Goal: Use online tool/utility: Utilize a website feature to perform a specific function

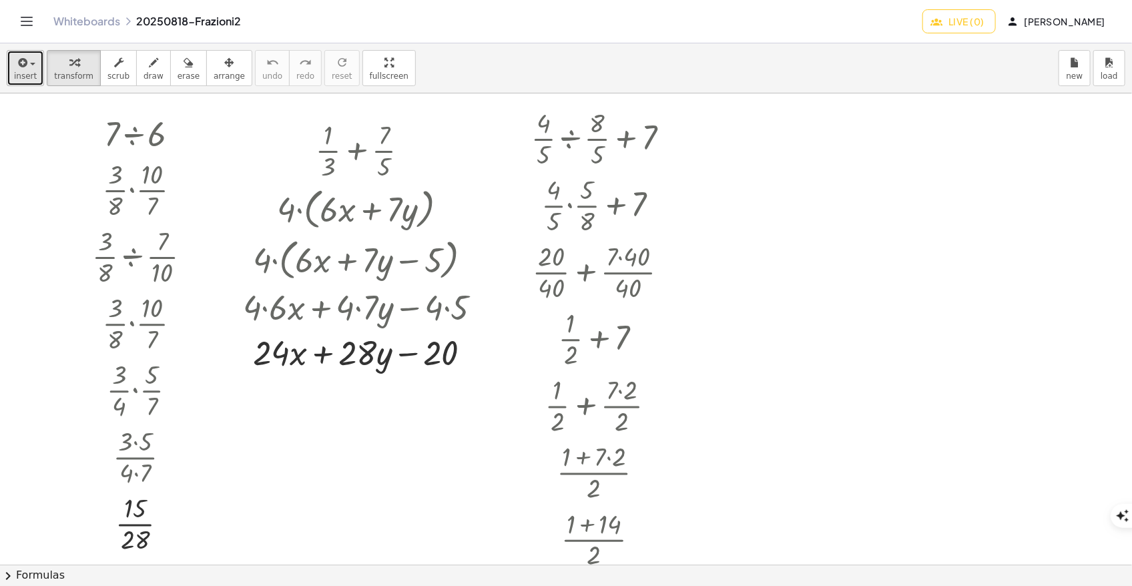
click at [18, 71] on span "insert" at bounding box center [25, 75] width 23 height 9
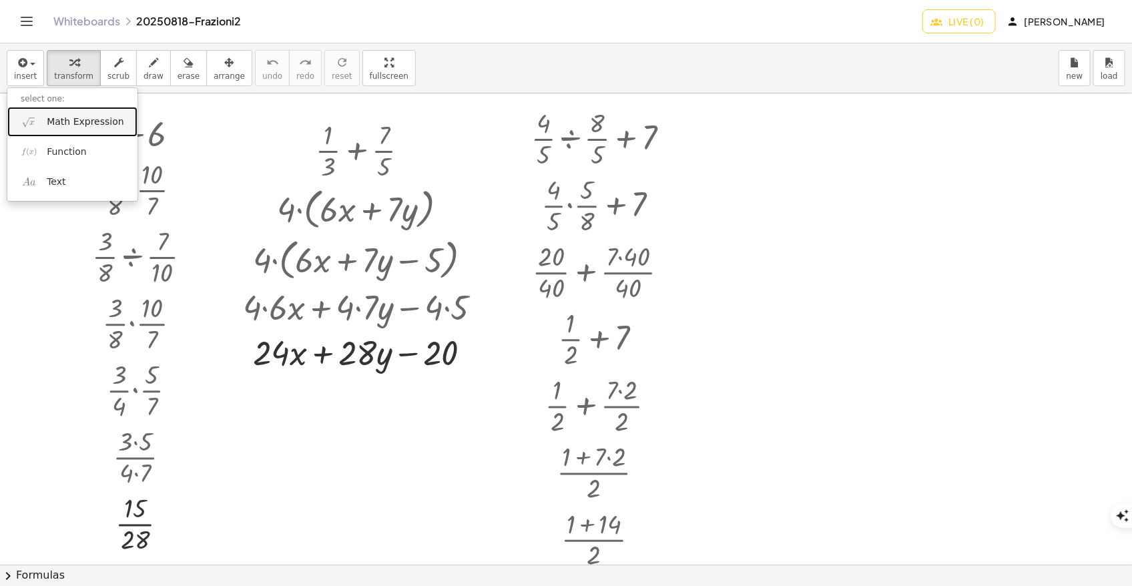
click at [104, 122] on span "Math Expression" at bounding box center [85, 121] width 77 height 13
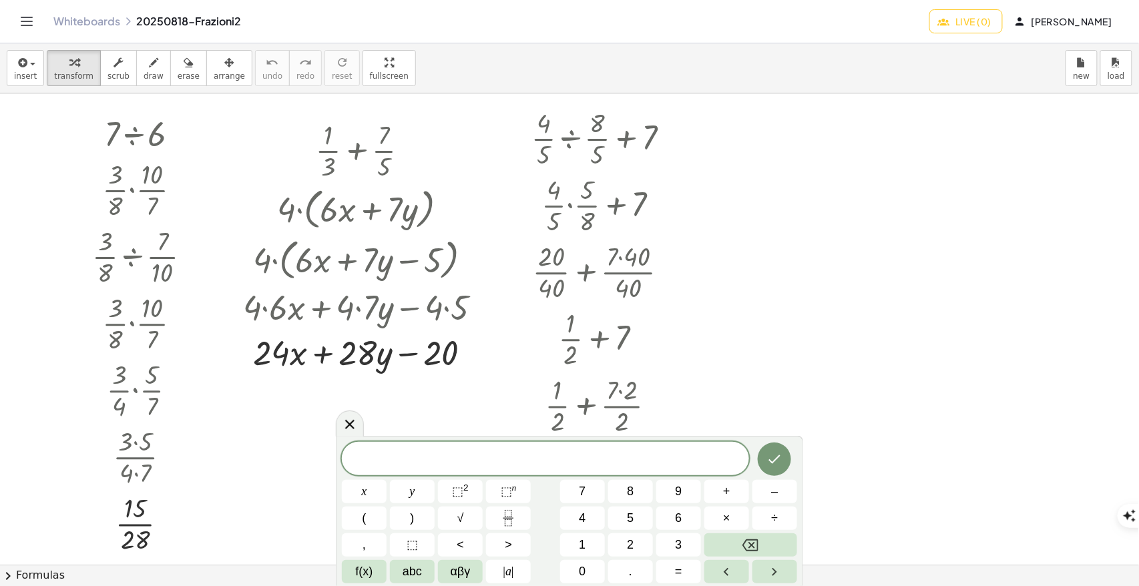
click at [795, 359] on div at bounding box center [569, 564] width 1139 height 942
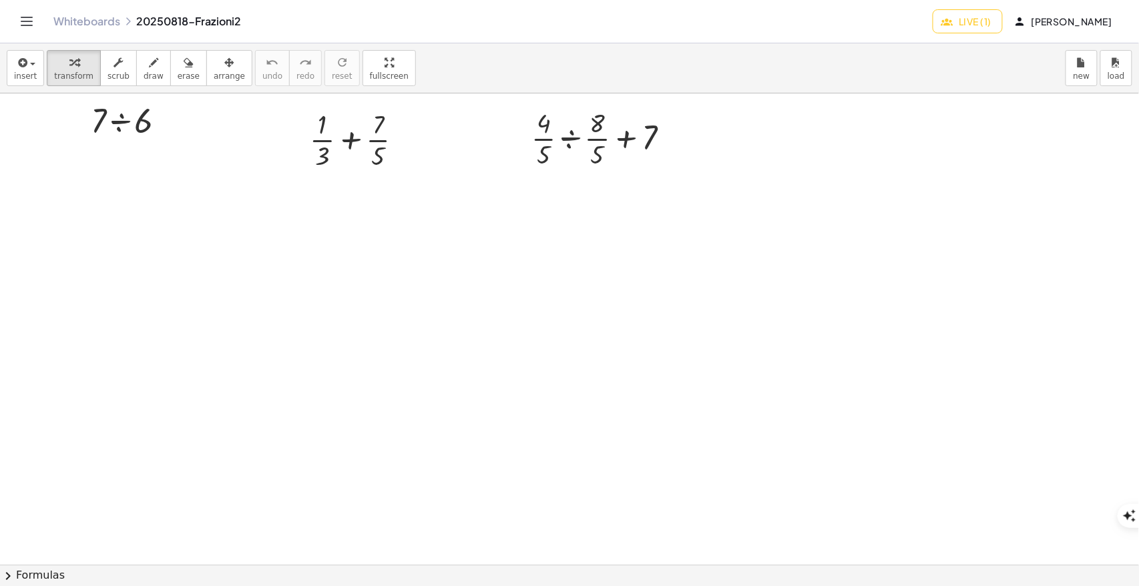
click at [115, 268] on div at bounding box center [569, 564] width 1139 height 942
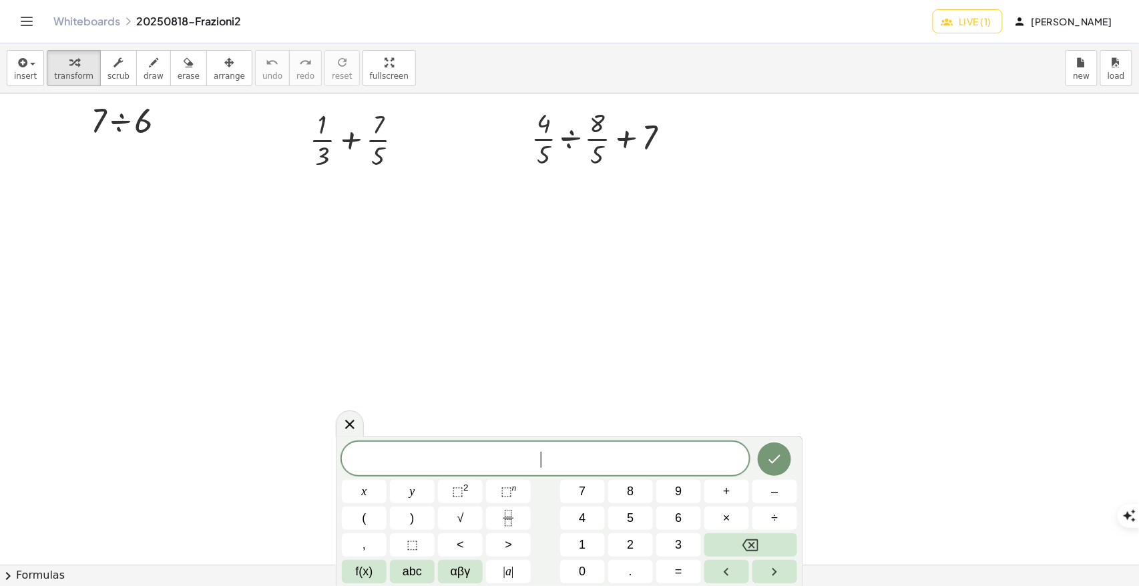
click at [166, 156] on div at bounding box center [569, 564] width 1139 height 942
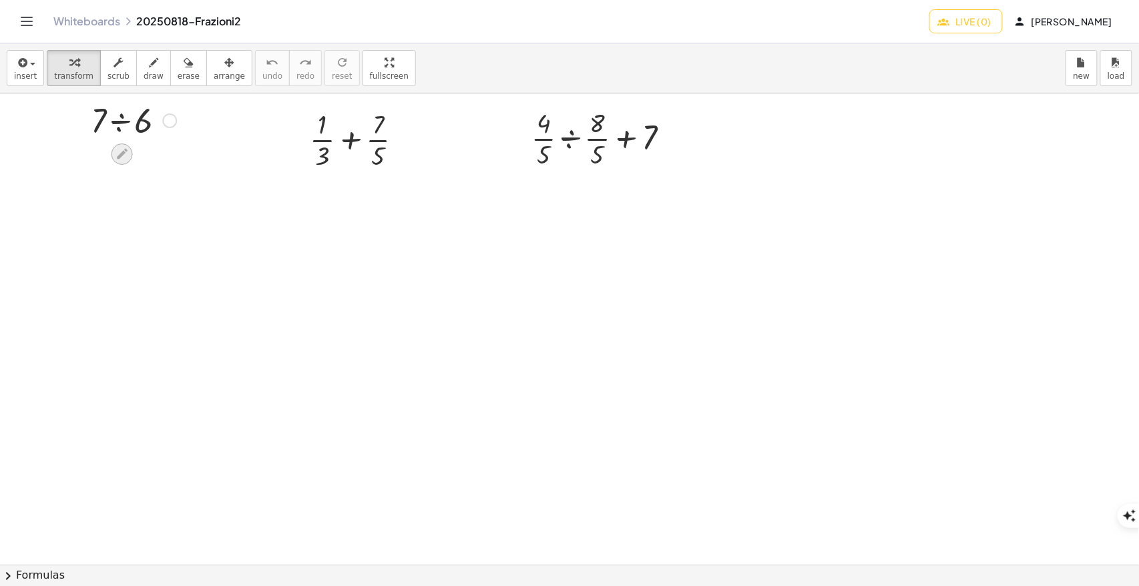
click at [129, 156] on div at bounding box center [121, 154] width 21 height 21
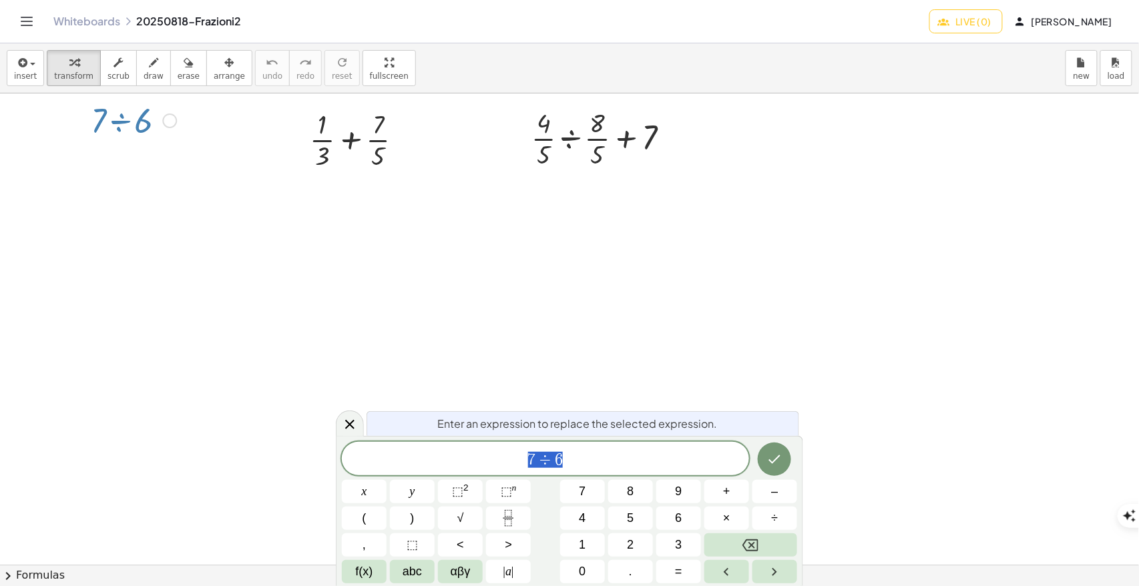
type textarea "*******"
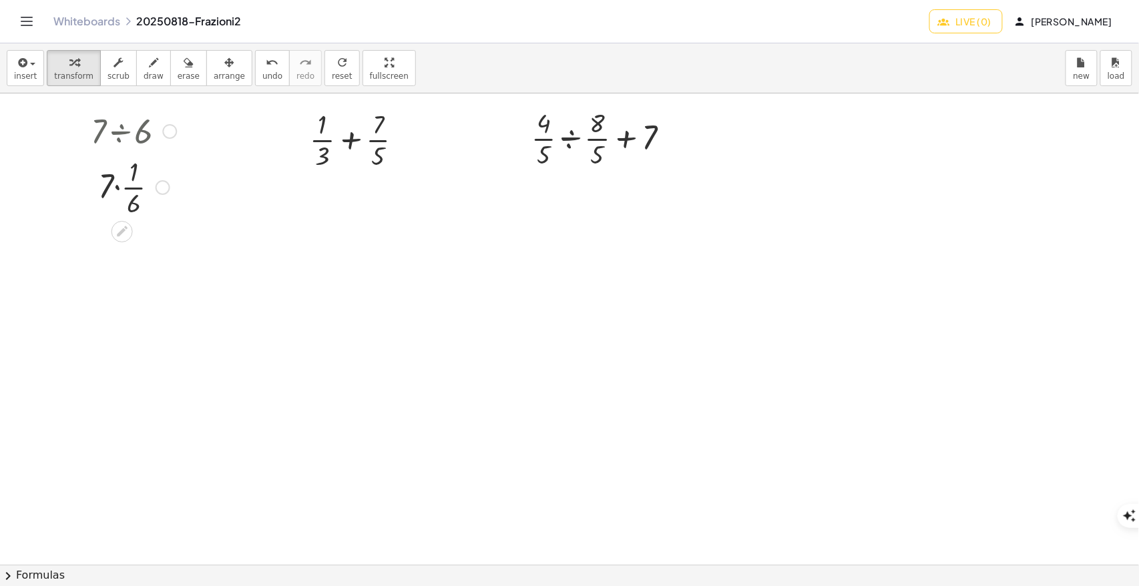
click at [166, 134] on div at bounding box center [169, 131] width 15 height 15
click at [214, 118] on li "Go back to this line" at bounding box center [250, 111] width 113 height 20
click at [173, 133] on div "Go back to this line Copy line as LaTeX Copy derivation as LaTeX" at bounding box center [169, 131] width 15 height 15
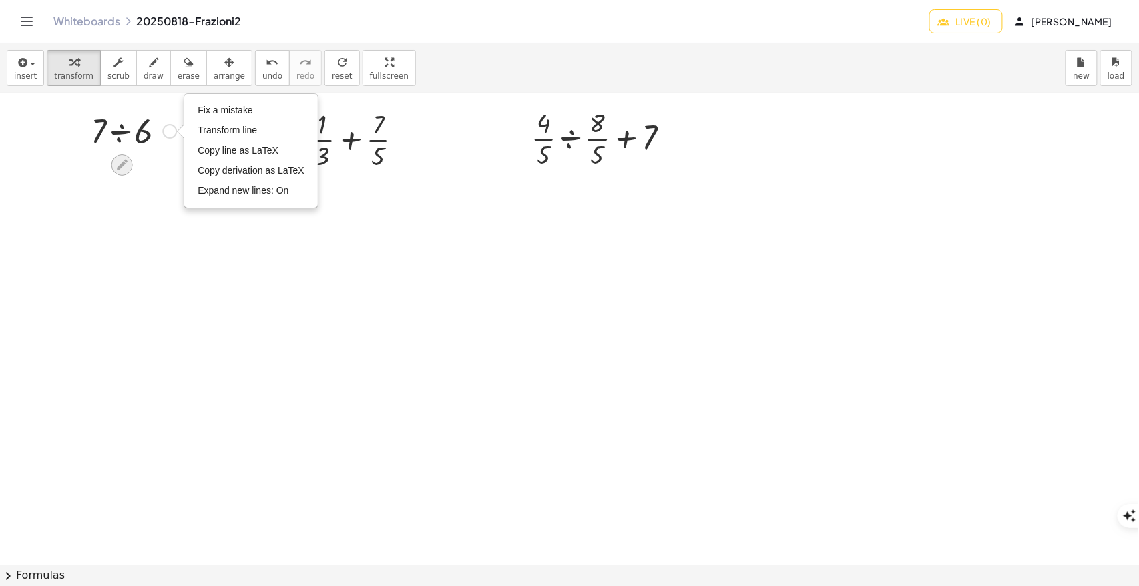
click at [123, 166] on icon at bounding box center [122, 165] width 14 height 14
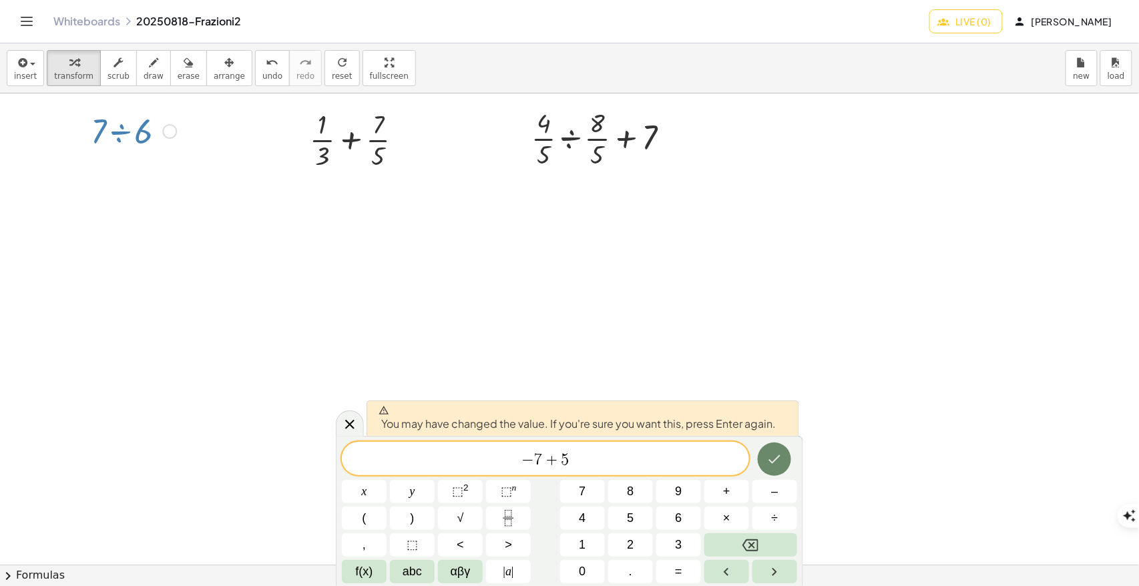
click at [765, 463] on button "Done" at bounding box center [774, 459] width 33 height 33
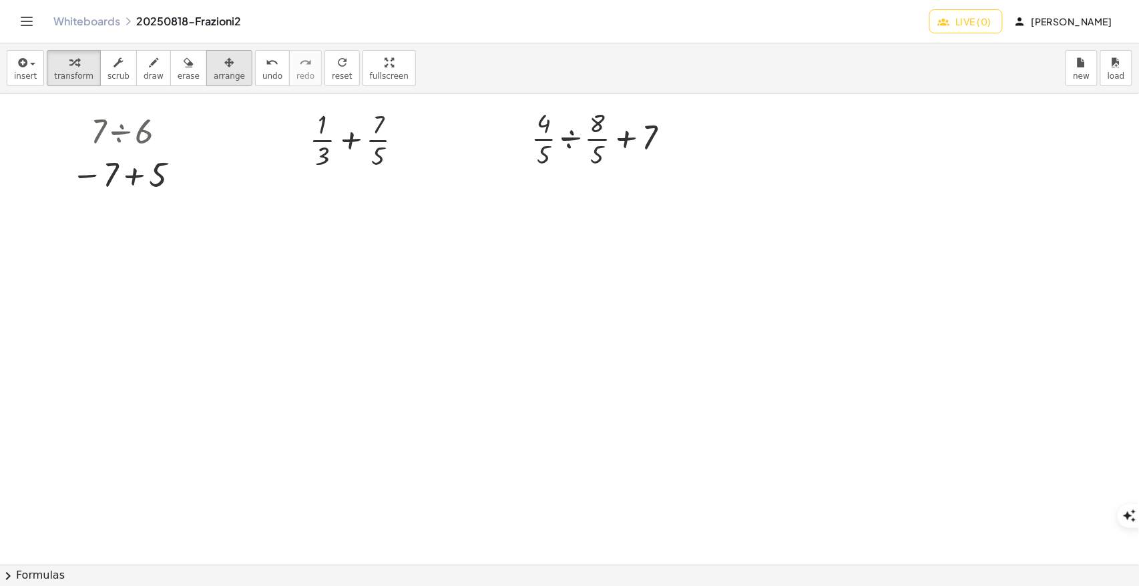
click at [216, 71] on span "arrange" at bounding box center [229, 75] width 31 height 9
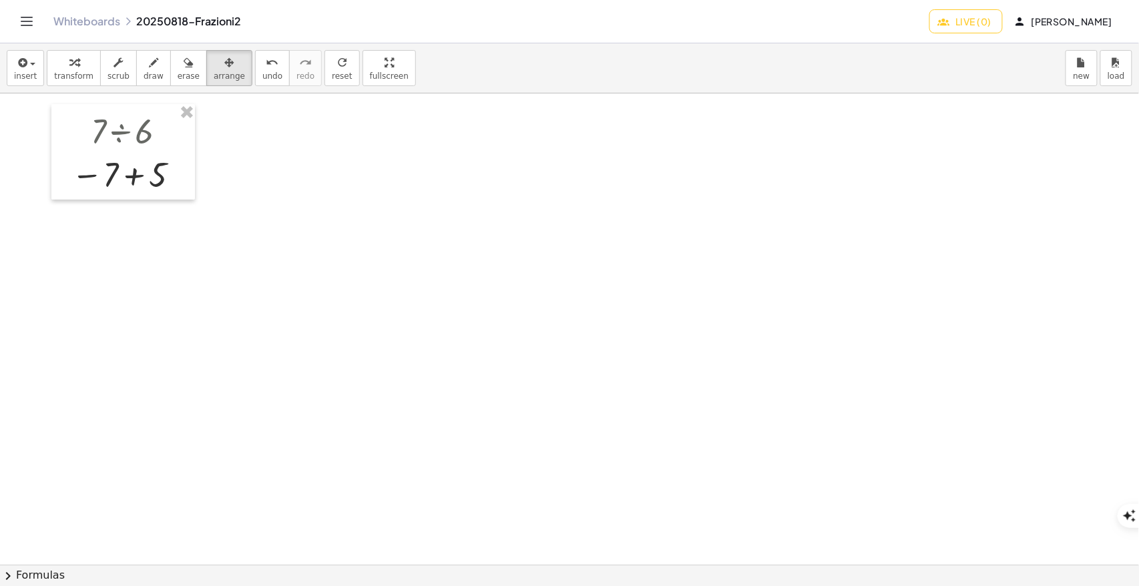
click at [223, 149] on div at bounding box center [569, 564] width 1139 height 942
click at [74, 81] on span "transform" at bounding box center [73, 75] width 39 height 9
click at [29, 69] on div "button" at bounding box center [25, 62] width 23 height 16
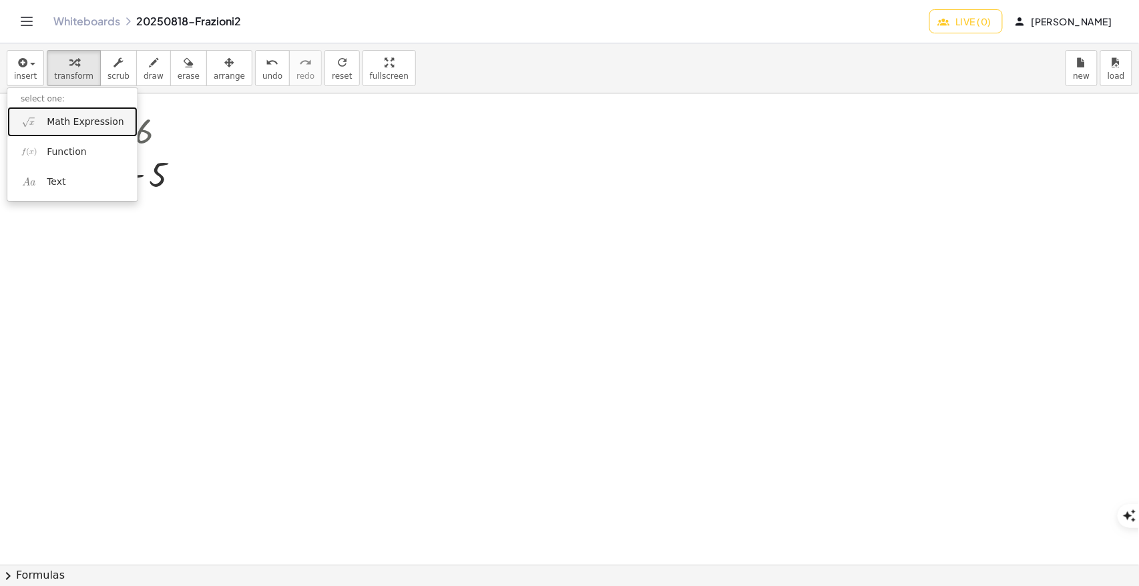
click at [55, 119] on span "Math Expression" at bounding box center [85, 121] width 77 height 13
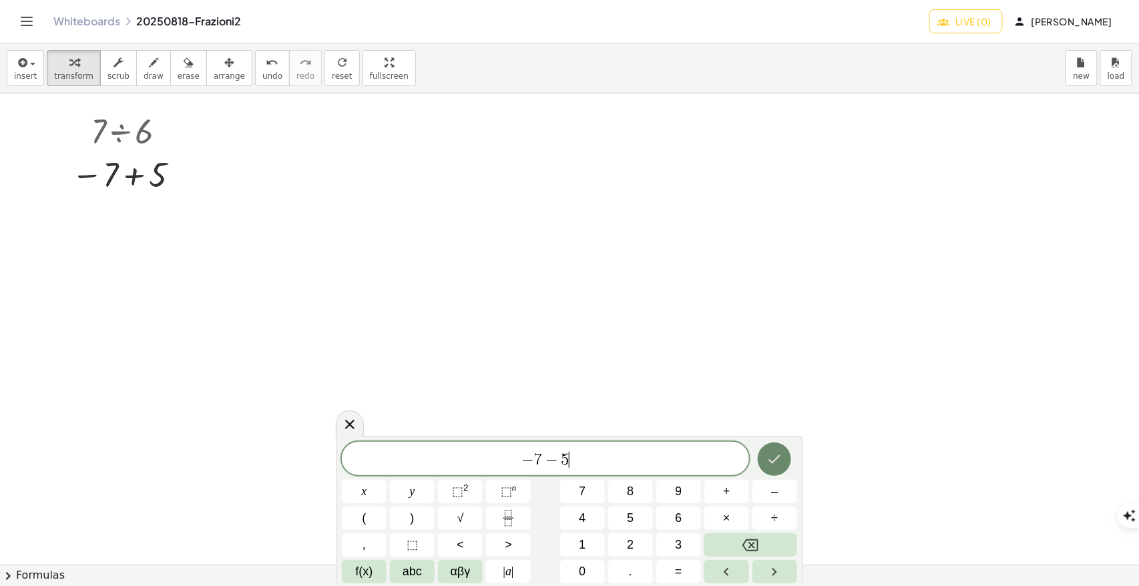
click at [770, 461] on icon "Done" at bounding box center [775, 459] width 12 height 9
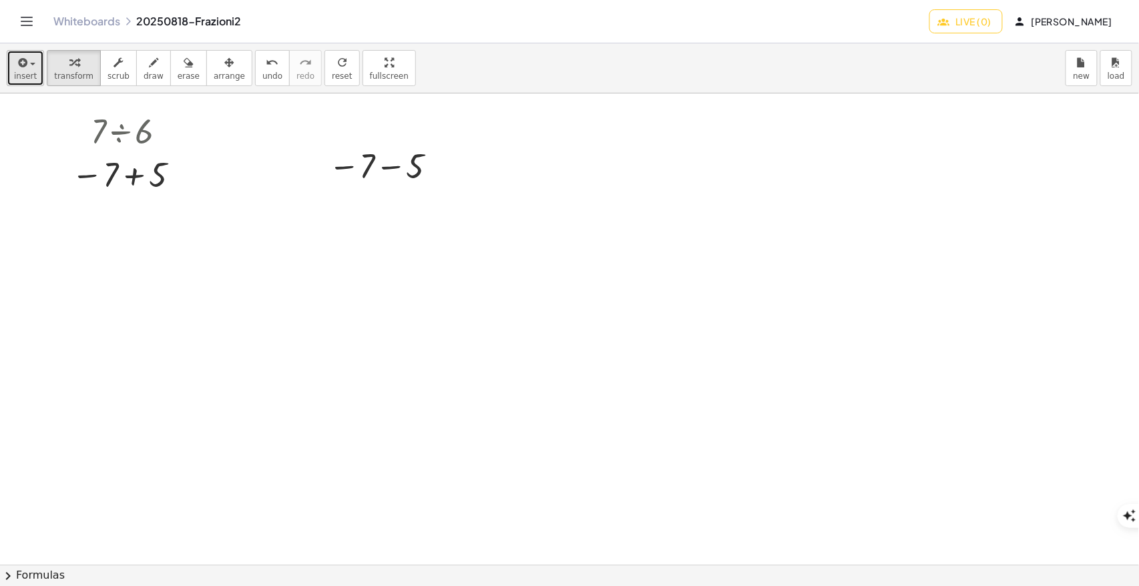
click at [18, 73] on span "insert" at bounding box center [25, 75] width 23 height 9
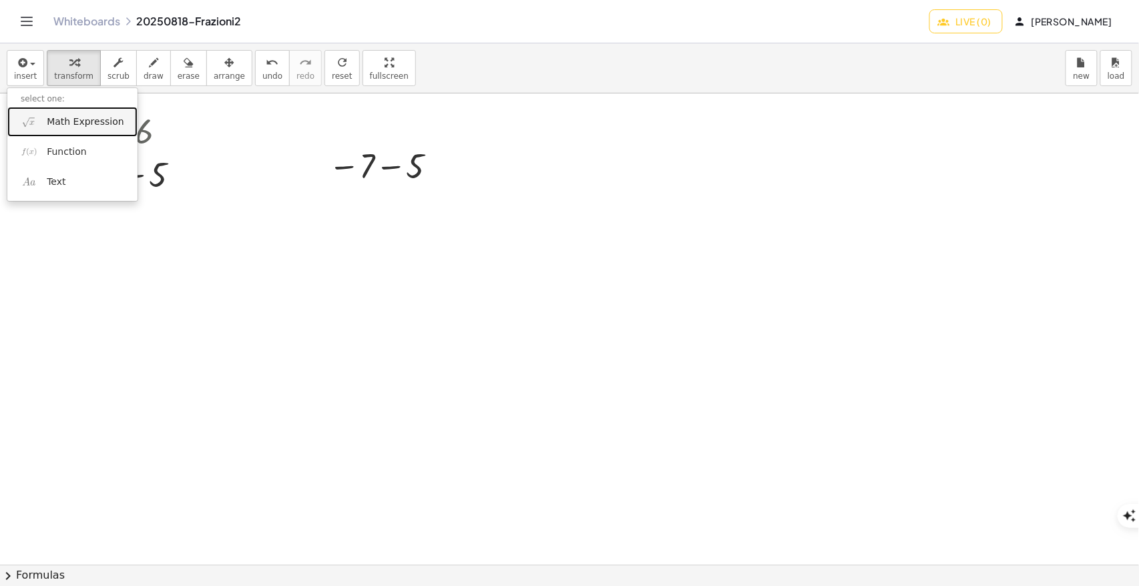
click at [37, 119] on link "Math Expression" at bounding box center [72, 122] width 130 height 30
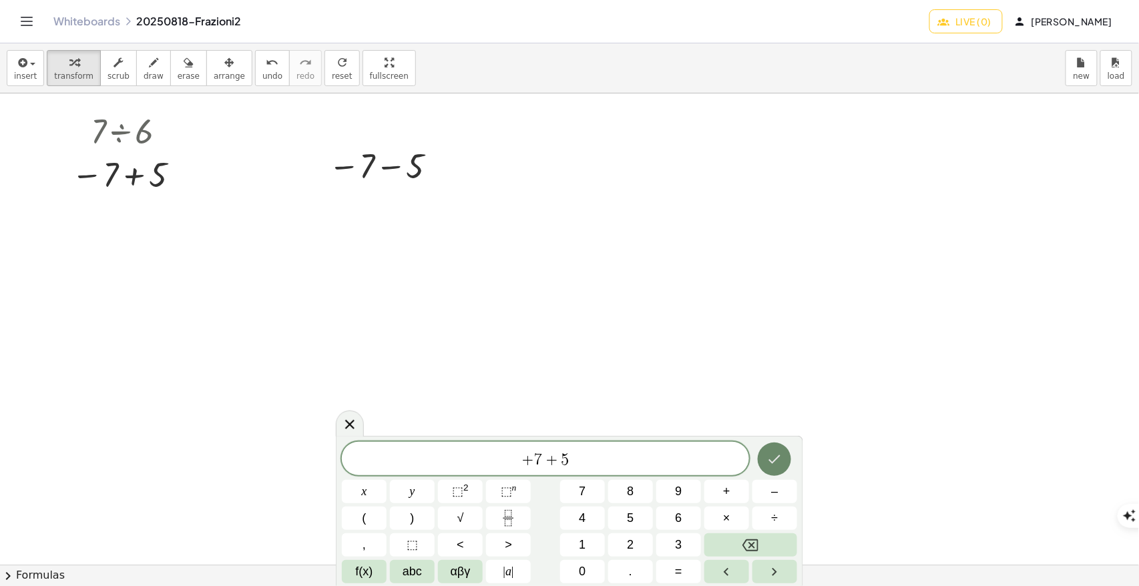
click at [778, 457] on icon "Done" at bounding box center [774, 459] width 16 height 16
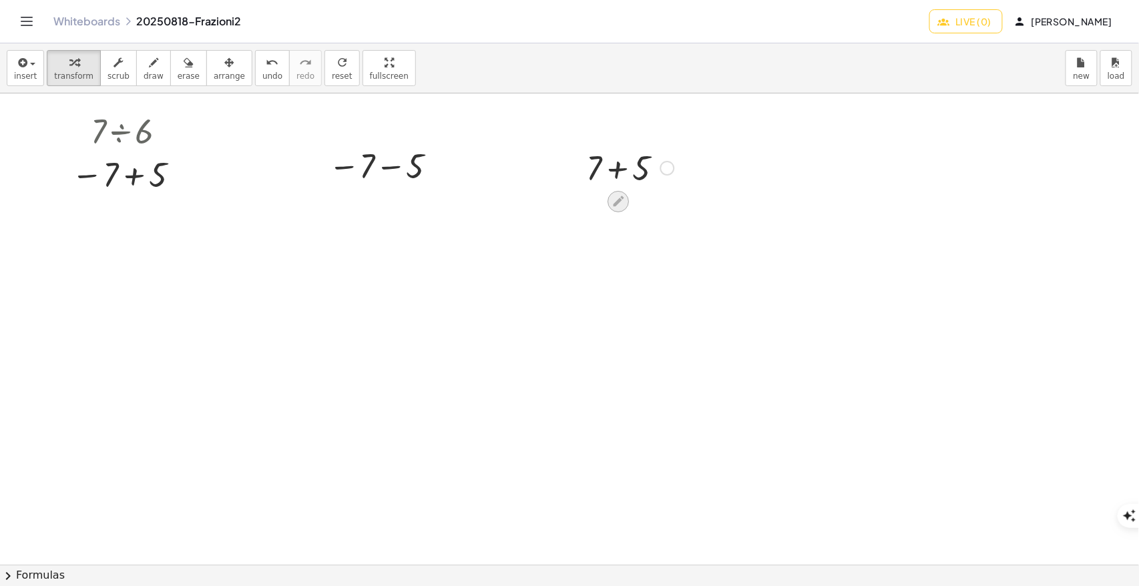
click at [619, 197] on icon at bounding box center [618, 201] width 14 height 14
click at [388, 164] on div at bounding box center [385, 166] width 127 height 44
click at [622, 167] on div at bounding box center [629, 166] width 101 height 45
click at [136, 172] on div at bounding box center [128, 175] width 127 height 44
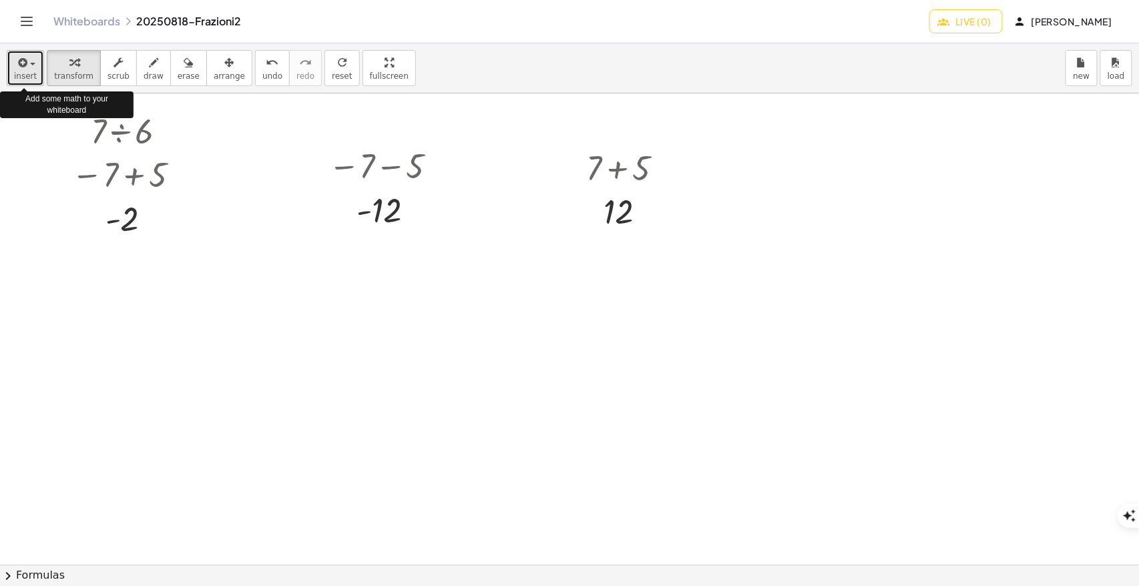
click at [23, 76] on span "insert" at bounding box center [25, 75] width 23 height 9
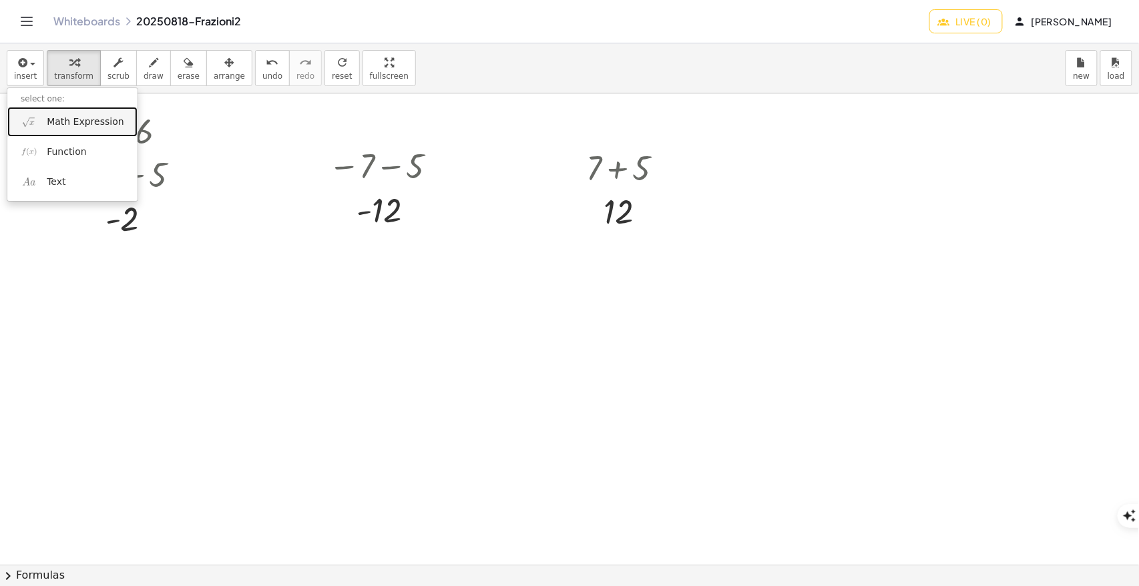
click at [98, 119] on span "Math Expression" at bounding box center [85, 121] width 77 height 13
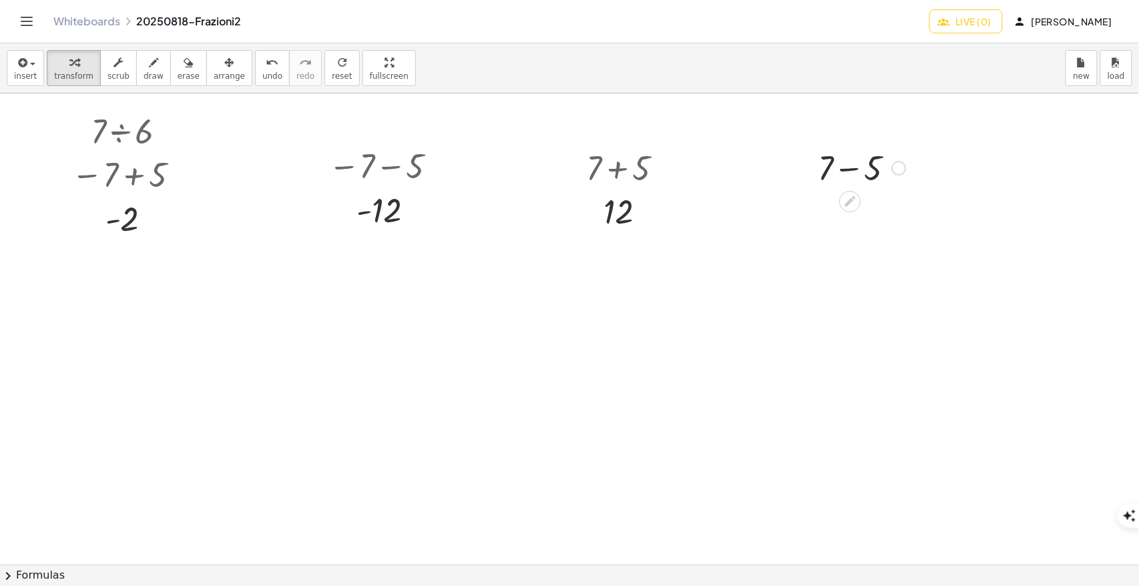
click at [828, 177] on div at bounding box center [861, 166] width 101 height 45
click at [214, 71] on span "arrange" at bounding box center [229, 75] width 31 height 9
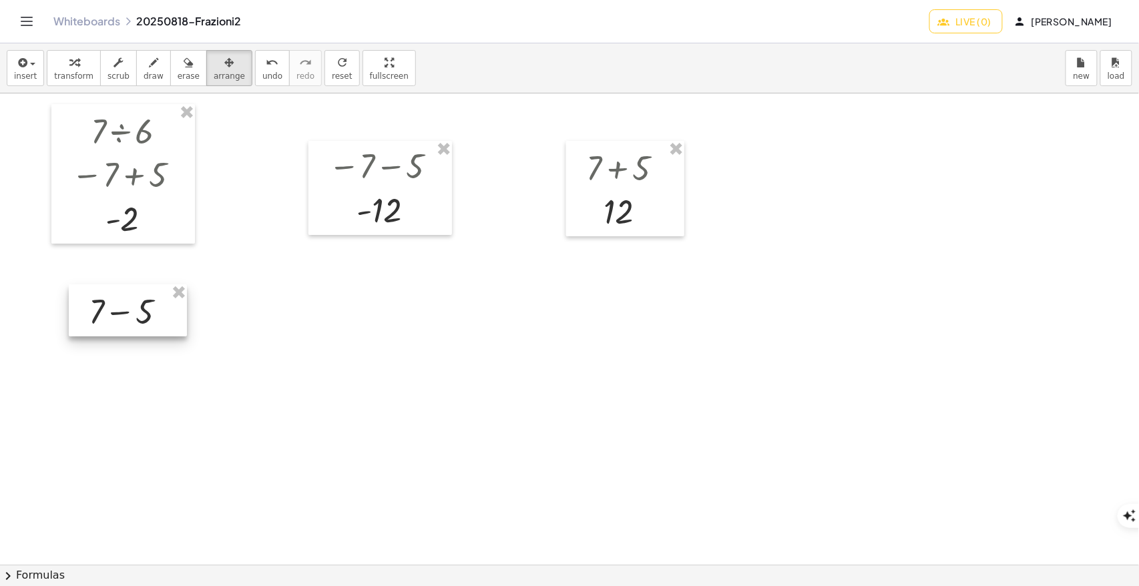
drag, startPoint x: 880, startPoint y: 180, endPoint x: 154, endPoint y: 322, distance: 740.1
click at [154, 322] on div at bounding box center [128, 310] width 118 height 52
click at [69, 65] on icon "button" at bounding box center [73, 63] width 9 height 16
click at [125, 311] on div at bounding box center [132, 310] width 101 height 45
click at [225, 67] on icon "button" at bounding box center [229, 63] width 9 height 16
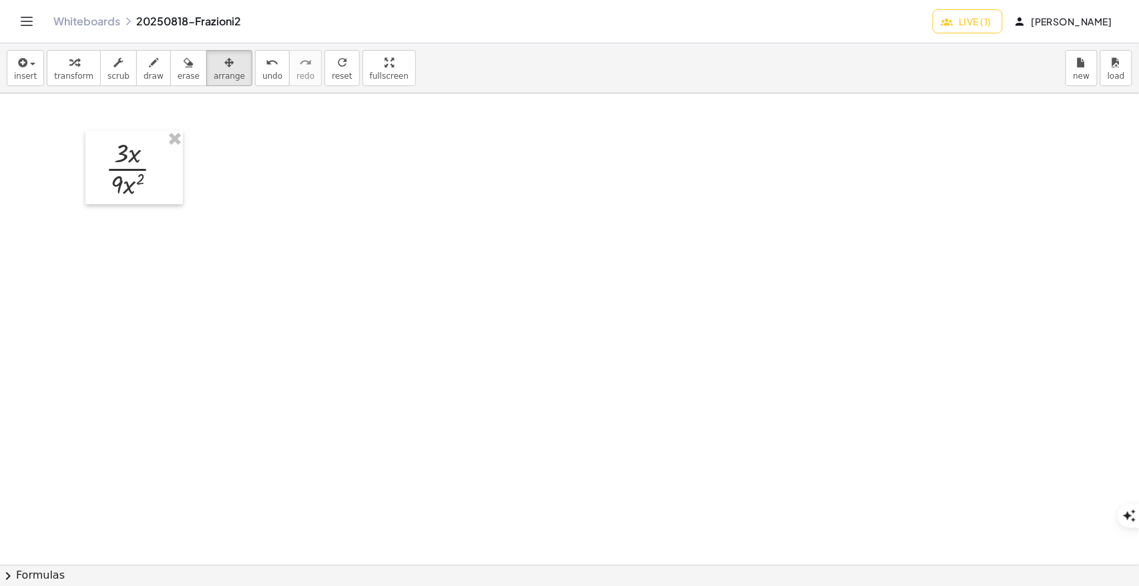
click at [526, 266] on div at bounding box center [569, 564] width 1139 height 942
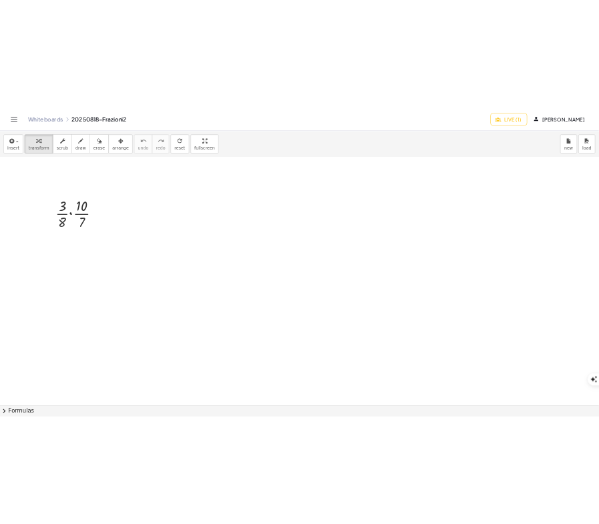
scroll to position [445, 0]
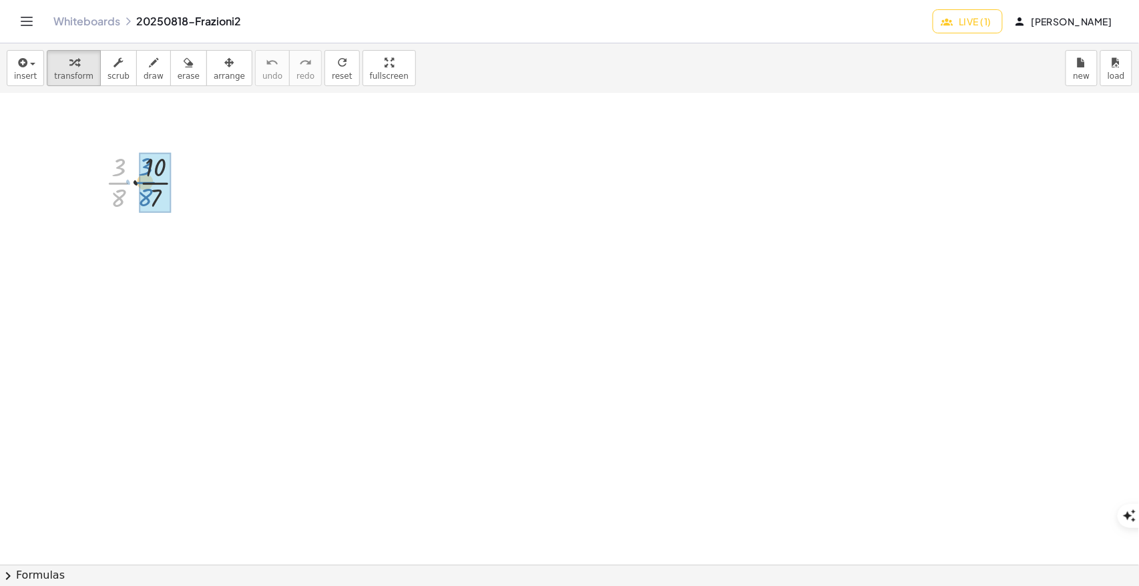
drag, startPoint x: 123, startPoint y: 183, endPoint x: 150, endPoint y: 182, distance: 26.7
click at [182, 189] on div at bounding box center [149, 181] width 133 height 67
click at [192, 184] on div at bounding box center [187, 183] width 15 height 15
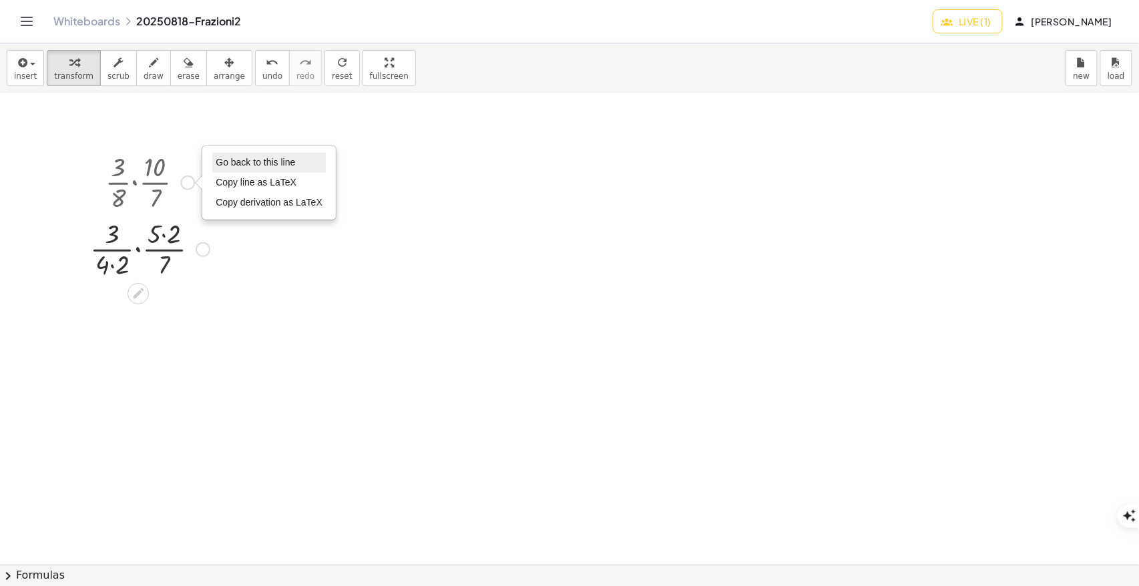
click at [238, 160] on span "Go back to this line" at bounding box center [255, 162] width 79 height 11
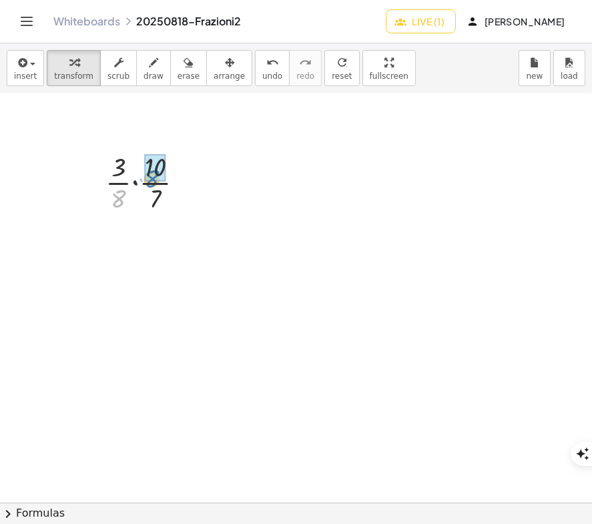
drag, startPoint x: 120, startPoint y: 200, endPoint x: 154, endPoint y: 181, distance: 38.6
click at [154, 181] on div at bounding box center [150, 181] width 103 height 67
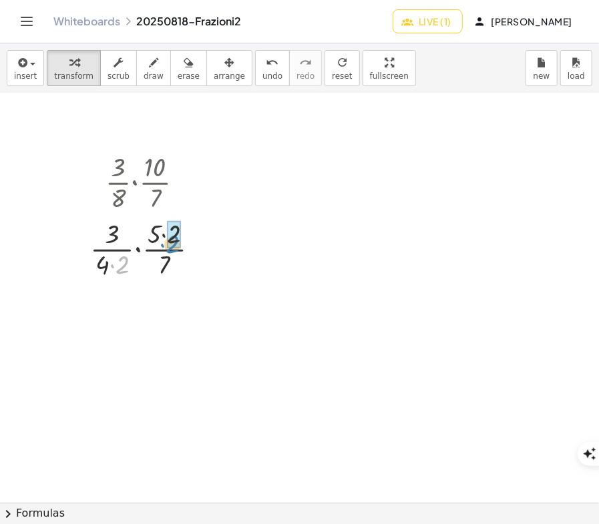
drag, startPoint x: 122, startPoint y: 264, endPoint x: 172, endPoint y: 243, distance: 54.2
drag, startPoint x: 158, startPoint y: 262, endPoint x: 123, endPoint y: 229, distance: 48.2
click at [123, 229] on div at bounding box center [150, 248] width 103 height 67
click at [121, 268] on div at bounding box center [150, 248] width 103 height 67
drag, startPoint x: 123, startPoint y: 237, endPoint x: 152, endPoint y: 239, distance: 29.4
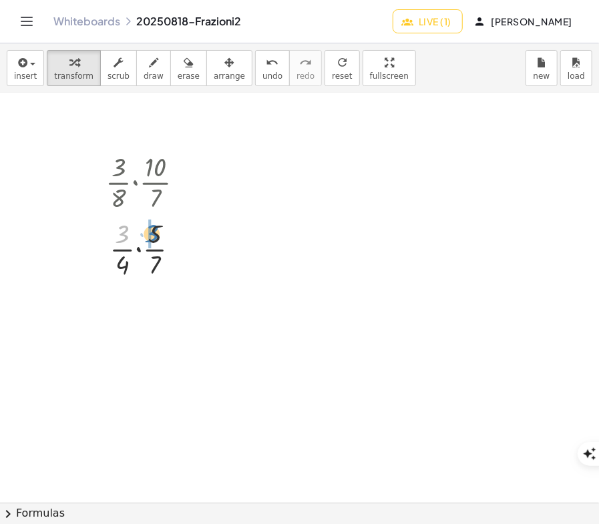
click at [152, 239] on div at bounding box center [150, 248] width 103 height 67
click at [186, 246] on div at bounding box center [180, 249] width 15 height 15
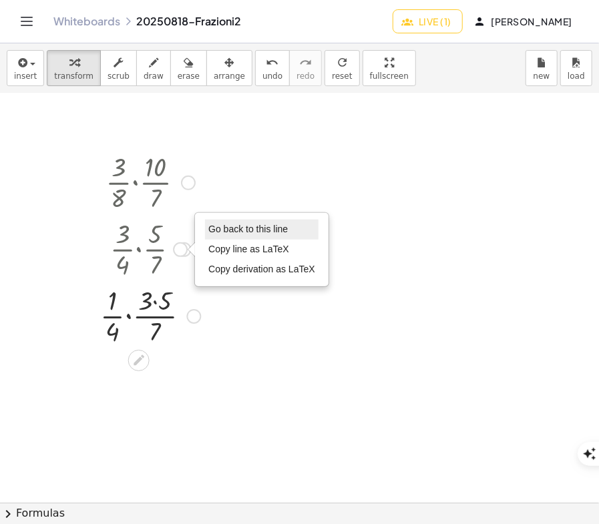
click at [248, 220] on li "Go back to this line" at bounding box center [261, 230] width 113 height 20
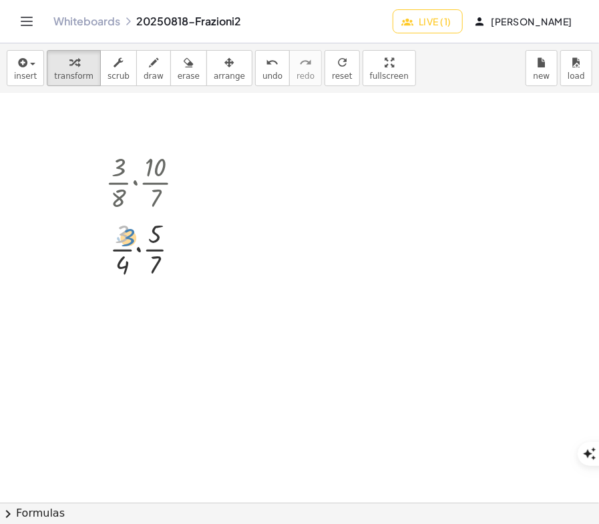
drag, startPoint x: 125, startPoint y: 237, endPoint x: 131, endPoint y: 240, distance: 6.9
click at [131, 240] on div at bounding box center [150, 248] width 103 height 67
click at [139, 250] on div at bounding box center [150, 248] width 103 height 67
click at [138, 300] on div at bounding box center [150, 315] width 103 height 67
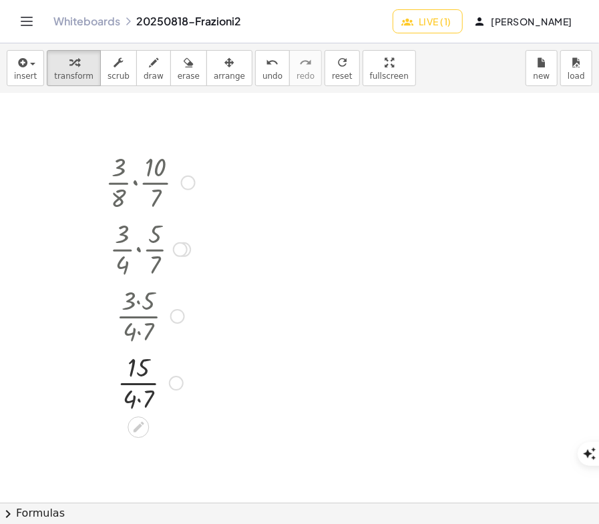
click at [139, 399] on div at bounding box center [150, 381] width 103 height 67
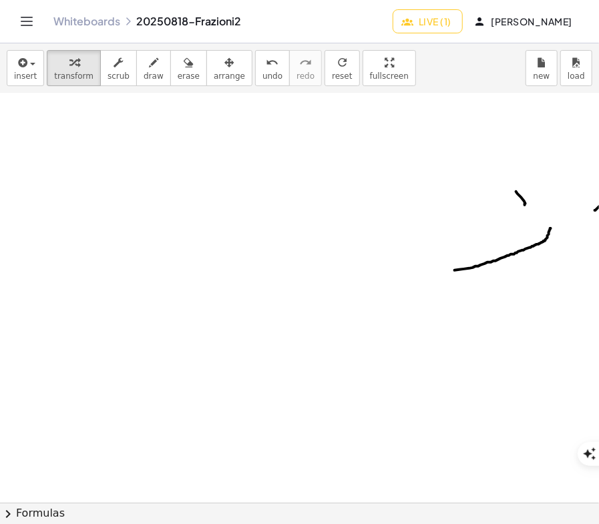
scroll to position [0, 0]
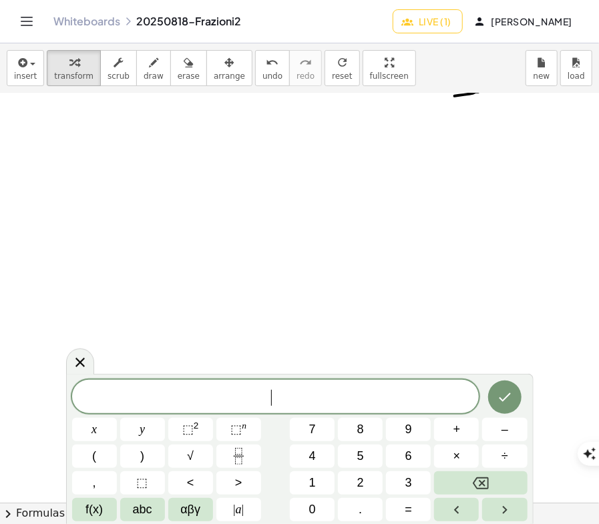
scroll to position [178, 0]
click at [71, 364] on div at bounding box center [80, 361] width 28 height 26
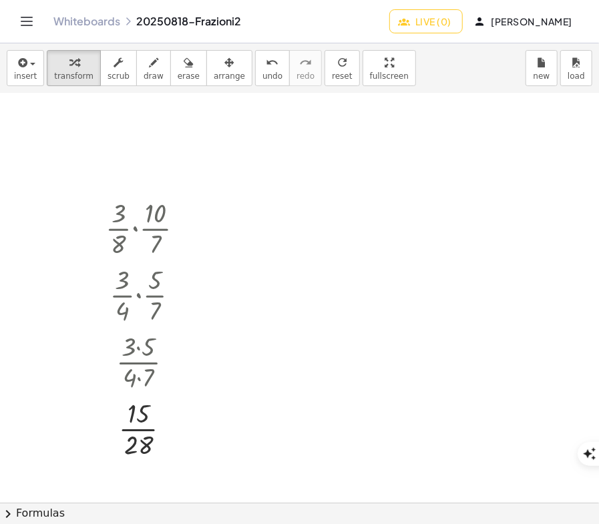
scroll to position [400, 0]
